Goal: Book appointment/travel/reservation

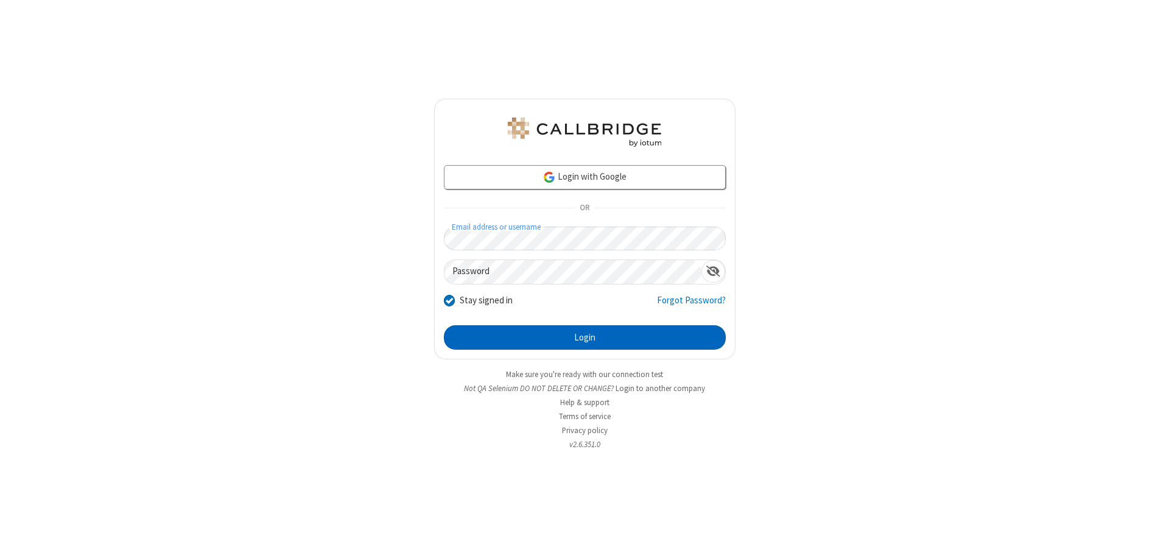
click at [585, 337] on button "Login" at bounding box center [585, 337] width 282 height 24
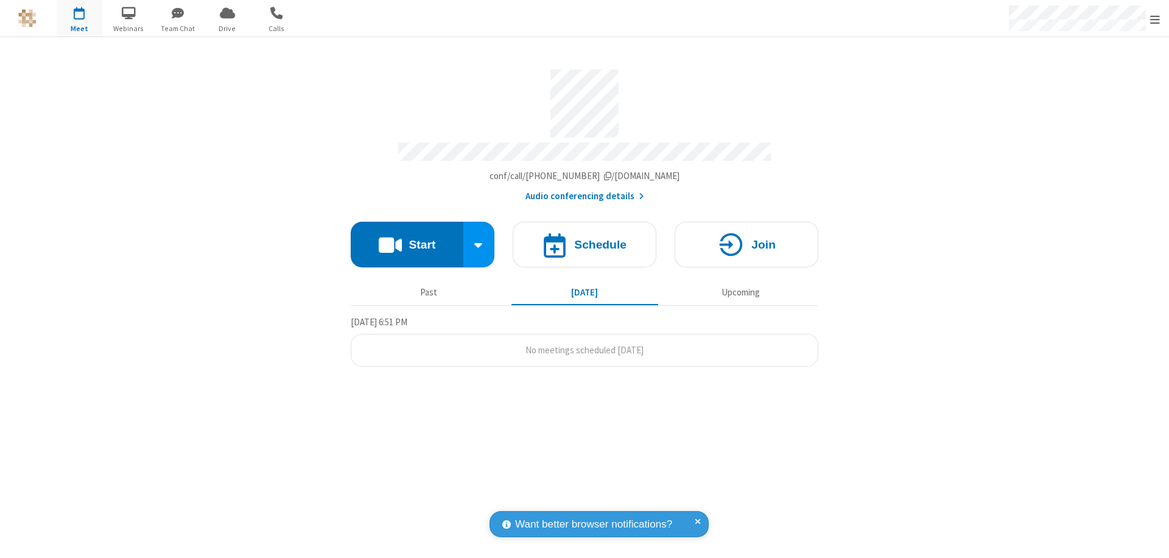
click at [1155, 19] on span "Open menu" at bounding box center [1155, 19] width 10 height 12
click at [79, 18] on span "button" at bounding box center [80, 12] width 46 height 21
click at [585, 239] on h4 "Schedule" at bounding box center [600, 245] width 52 height 12
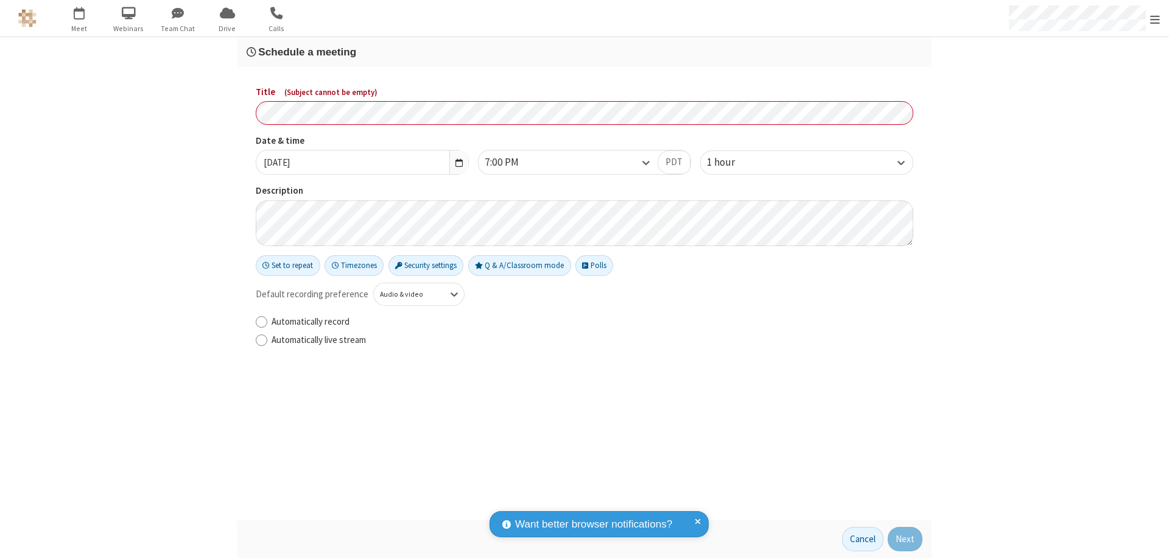
click at [585, 52] on h3 "Schedule a meeting" at bounding box center [585, 52] width 676 height 12
